Goal: Transaction & Acquisition: Purchase product/service

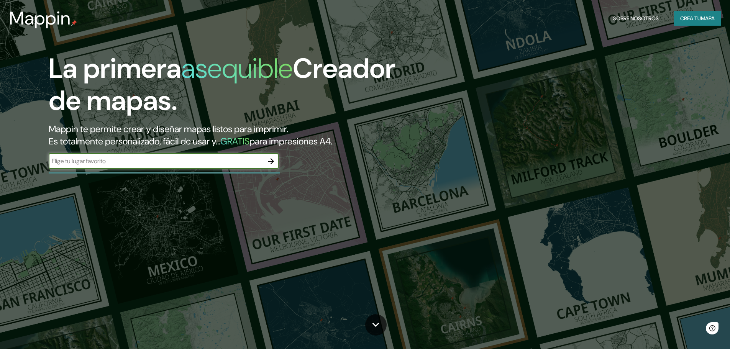
click at [123, 160] on input "text" at bounding box center [156, 161] width 214 height 9
type input "lunahuana"
click at [269, 159] on icon "button" at bounding box center [270, 161] width 9 height 9
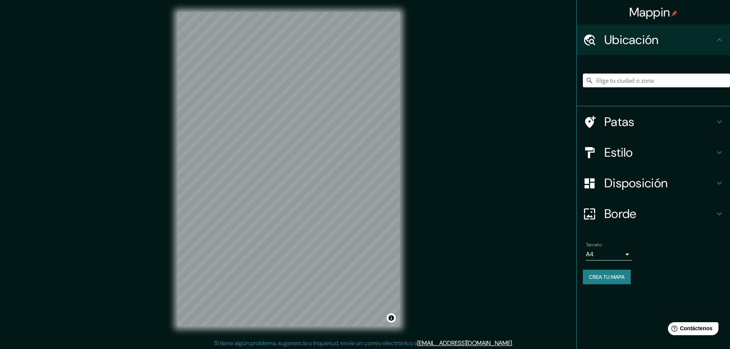
click at [631, 82] on input "Elige tu ciudad o zona" at bounding box center [656, 81] width 147 height 14
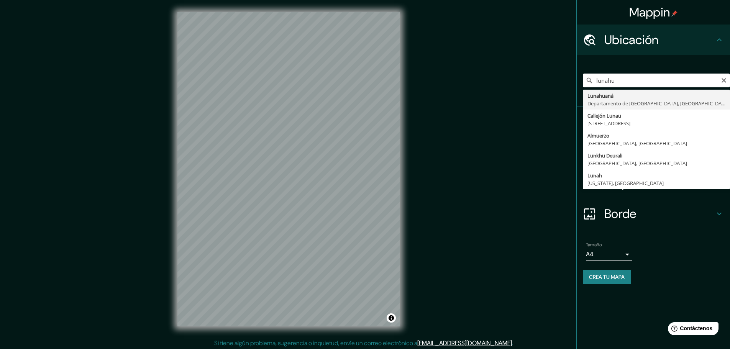
type input "Lunahuana, [GEOGRAPHIC_DATA], [GEOGRAPHIC_DATA]"
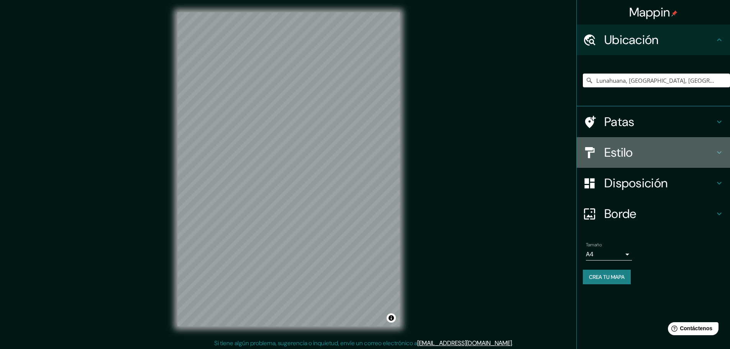
click at [638, 146] on h4 "Estilo" at bounding box center [659, 152] width 110 height 15
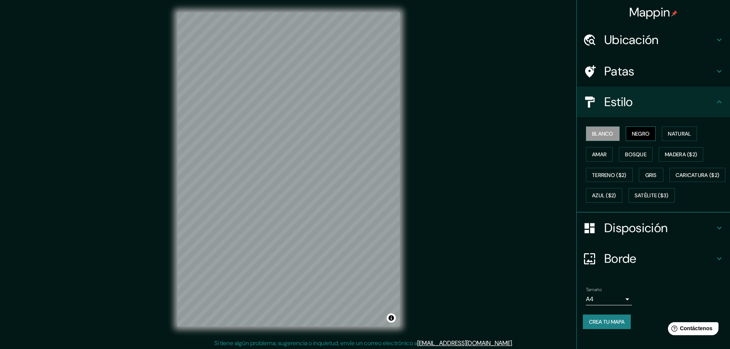
click at [645, 129] on font "Negro" at bounding box center [641, 134] width 18 height 10
click at [663, 136] on button "Natural" at bounding box center [678, 133] width 35 height 15
click at [637, 154] on font "Bosque" at bounding box center [635, 154] width 21 height 7
click at [596, 155] on font "Amar" at bounding box center [599, 154] width 15 height 7
click at [604, 175] on font "Terreno ($2)" at bounding box center [609, 175] width 34 height 7
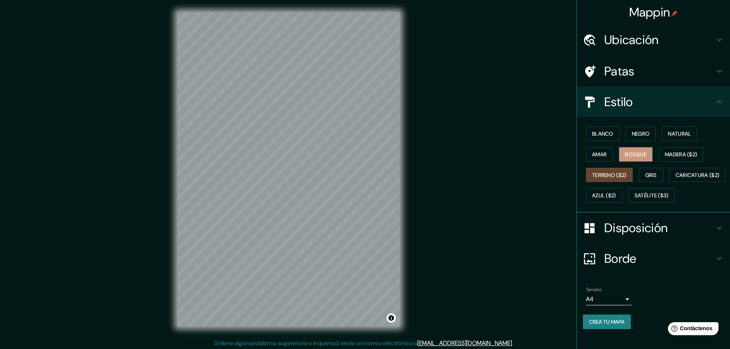
click at [634, 152] on font "Bosque" at bounding box center [635, 154] width 21 height 7
click at [653, 170] on button "Gris" at bounding box center [651, 175] width 25 height 15
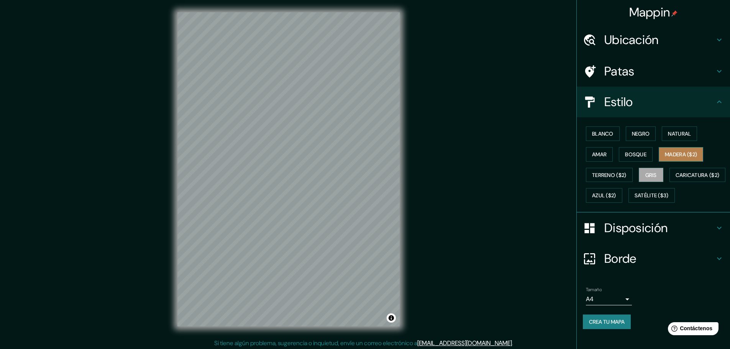
click at [678, 150] on font "Madera ($2)" at bounding box center [681, 154] width 32 height 10
click at [617, 181] on button "Terreno ($2)" at bounding box center [609, 175] width 47 height 15
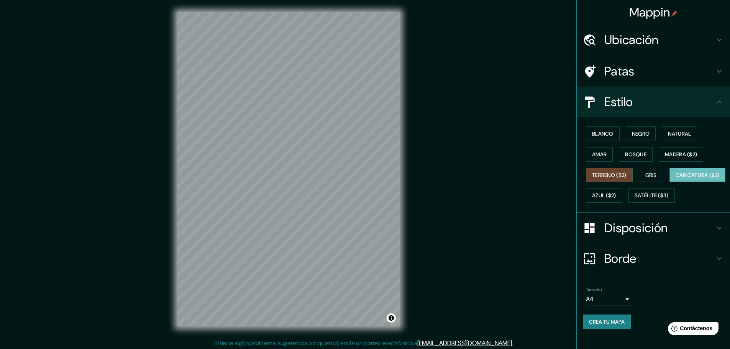
click at [669, 182] on button "Caricatura ($2)" at bounding box center [697, 175] width 56 height 15
click at [612, 172] on font "Terreno ($2)" at bounding box center [609, 175] width 34 height 7
click at [634, 199] on font "Satélite ($3)" at bounding box center [651, 195] width 34 height 7
click at [604, 179] on font "Terreno ($2)" at bounding box center [609, 175] width 34 height 10
click at [675, 178] on font "Caricatura ($2)" at bounding box center [697, 175] width 44 height 7
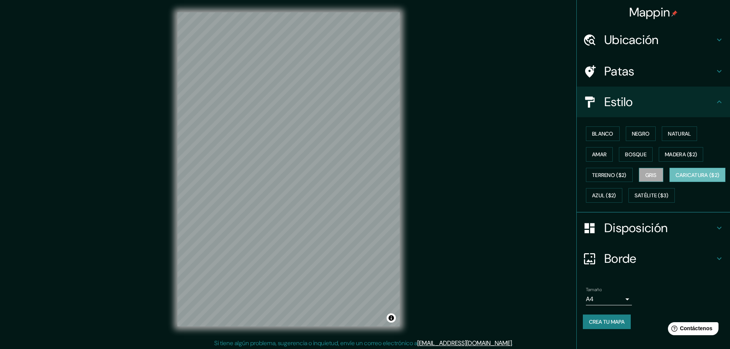
click at [646, 178] on font "Gris" at bounding box center [650, 175] width 11 height 10
click at [616, 197] on font "Azul ($2)" at bounding box center [604, 195] width 24 height 7
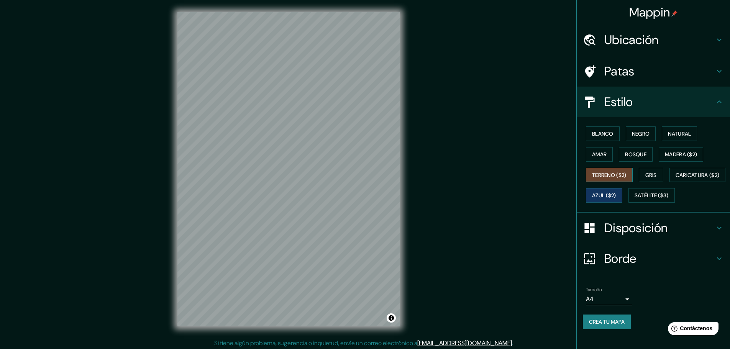
click at [608, 176] on font "Terreno ($2)" at bounding box center [609, 175] width 34 height 7
click at [598, 152] on font "Amar" at bounding box center [599, 154] width 15 height 7
click at [625, 154] on font "Bosque" at bounding box center [635, 154] width 21 height 7
drag, startPoint x: 648, startPoint y: 172, endPoint x: 662, endPoint y: 165, distance: 15.8
click at [648, 172] on font "Gris" at bounding box center [650, 175] width 11 height 7
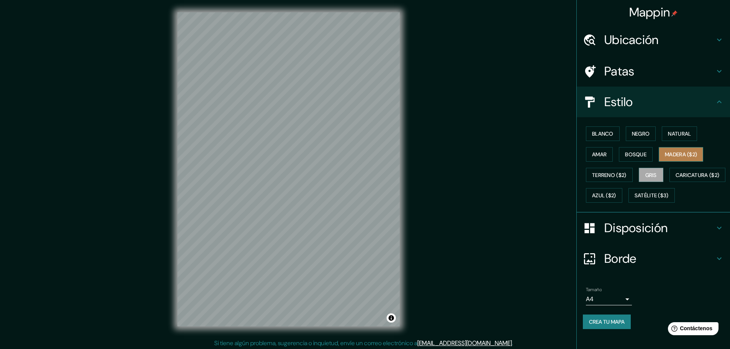
click at [676, 152] on font "Madera ($2)" at bounding box center [681, 154] width 32 height 7
click at [670, 159] on font "Madera ($2)" at bounding box center [681, 154] width 32 height 10
click at [597, 173] on font "Terreno ($2)" at bounding box center [609, 175] width 34 height 7
click at [654, 178] on button "Gris" at bounding box center [651, 175] width 25 height 15
click at [597, 178] on font "Terreno ($2)" at bounding box center [609, 175] width 34 height 7
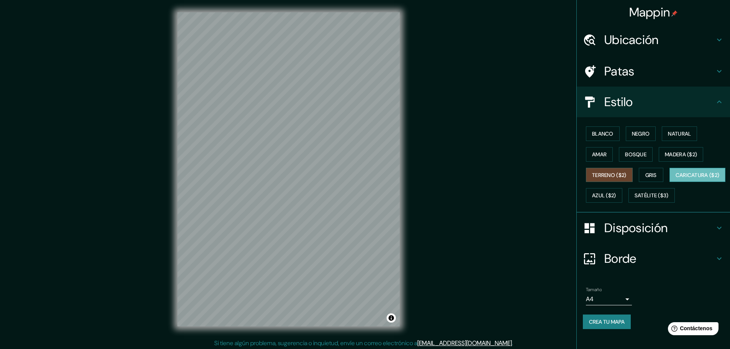
click at [669, 182] on button "Caricatura ($2)" at bounding box center [697, 175] width 56 height 15
click at [616, 194] on font "Azul ($2)" at bounding box center [604, 195] width 24 height 7
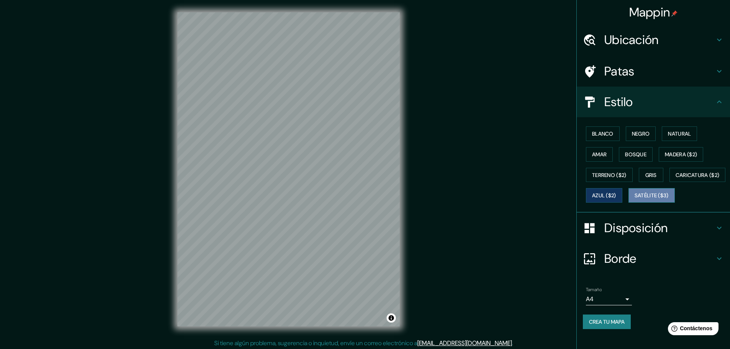
click at [634, 199] on font "Satélite ($3)" at bounding box center [651, 195] width 34 height 7
click at [675, 178] on font "Caricatura ($2)" at bounding box center [697, 175] width 44 height 7
click at [634, 199] on font "Satélite ($3)" at bounding box center [651, 195] width 34 height 7
click at [655, 236] on font "Disposición" at bounding box center [635, 228] width 63 height 16
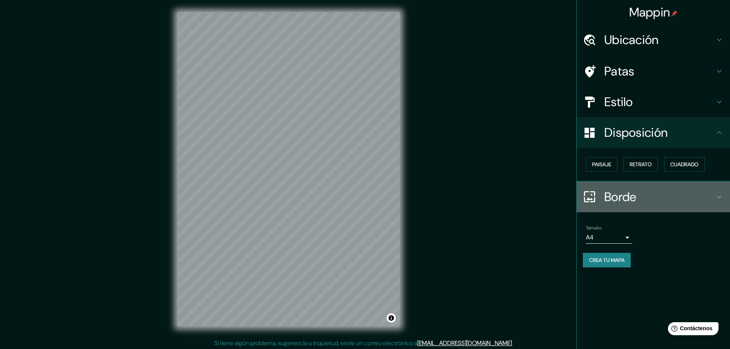
click at [645, 198] on h4 "Borde" at bounding box center [659, 196] width 110 height 15
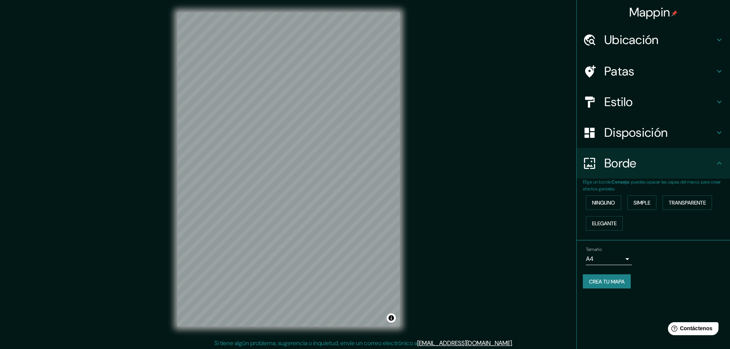
click at [646, 182] on font ": puedes opacar las capas del marco para crear efectos geniales." at bounding box center [652, 185] width 138 height 13
click at [639, 164] on h4 "Borde" at bounding box center [659, 163] width 110 height 15
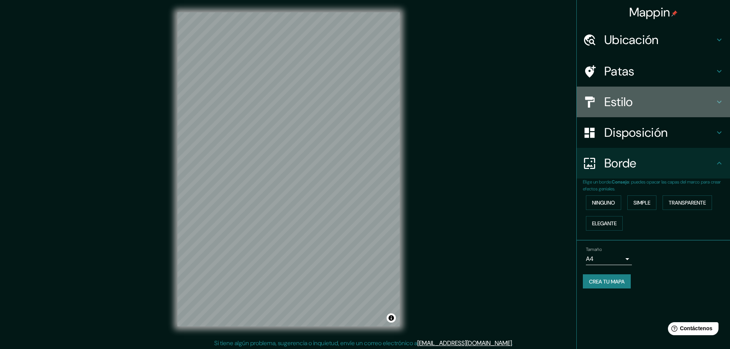
click at [617, 100] on font "Estilo" at bounding box center [618, 102] width 29 height 16
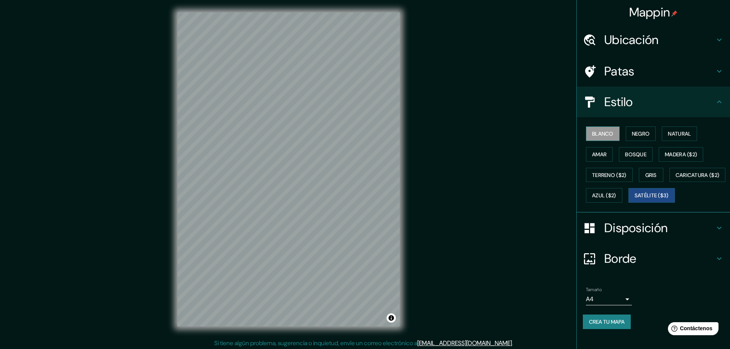
click at [592, 137] on font "Blanco" at bounding box center [602, 134] width 21 height 10
click at [639, 136] on font "Negro" at bounding box center [641, 133] width 18 height 7
click at [646, 182] on button "Gris" at bounding box center [651, 175] width 25 height 15
click at [616, 193] on font "Azul ($2)" at bounding box center [604, 195] width 24 height 7
